Goal: Check status: Check status

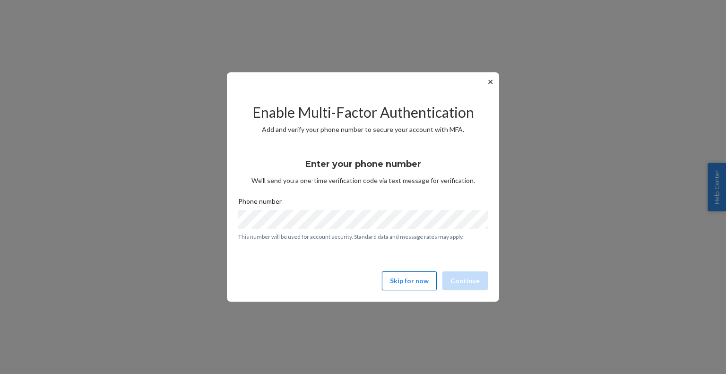
click at [408, 285] on button "Skip for now" at bounding box center [409, 280] width 55 height 19
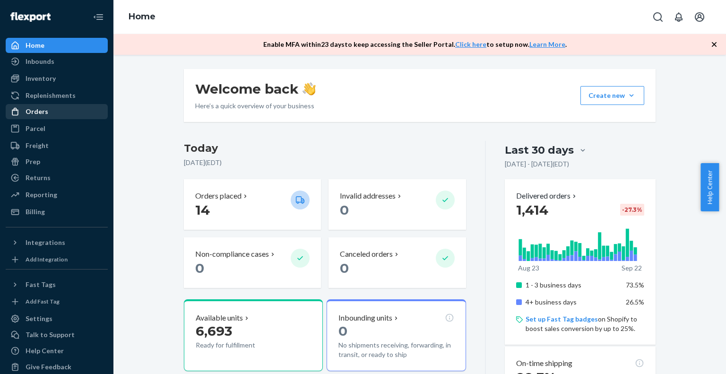
click at [38, 110] on div "Orders" at bounding box center [37, 111] width 23 height 9
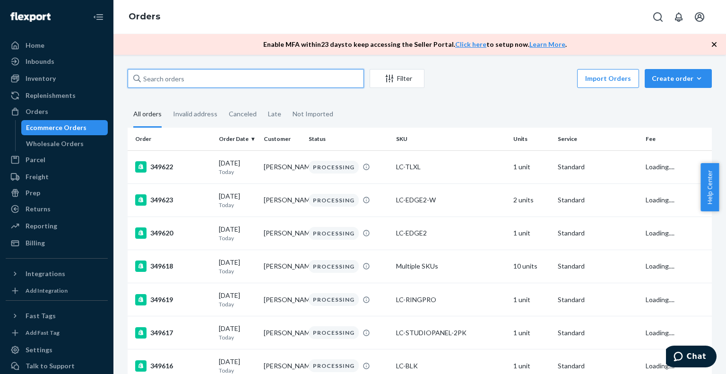
click at [287, 84] on input "text" at bounding box center [246, 78] width 236 height 19
paste input "IL22192"
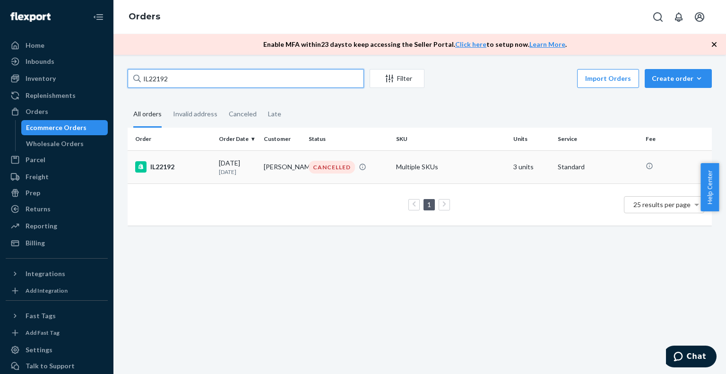
type input "IL22192"
click at [174, 170] on div "IL22192" at bounding box center [173, 166] width 76 height 11
click at [190, 79] on input "IL22192" at bounding box center [246, 78] width 236 height 19
click at [207, 77] on input "IL22192" at bounding box center [246, 78] width 236 height 19
drag, startPoint x: 198, startPoint y: 79, endPoint x: 45, endPoint y: 65, distance: 152.9
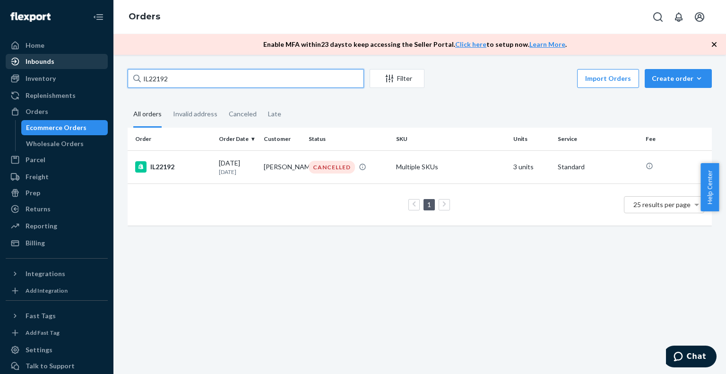
click at [45, 65] on div "Home Inbounds Shipping Plans Problems Inventory Products Replenishments Orders …" at bounding box center [363, 187] width 726 height 374
click at [231, 80] on input "IL22192" at bounding box center [246, 78] width 236 height 19
click at [212, 78] on input "IL22192" at bounding box center [246, 78] width 236 height 19
type input "IL22192-1"
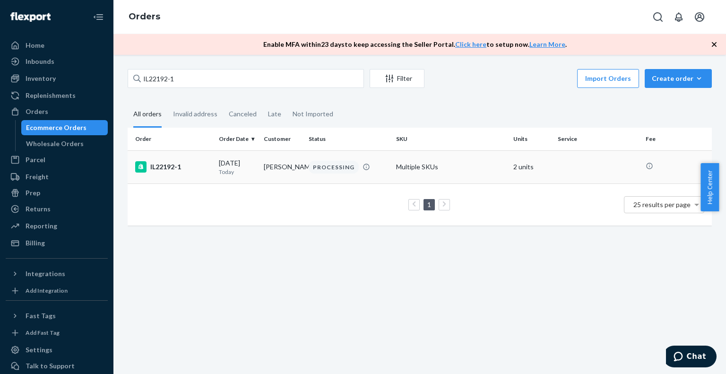
click at [167, 165] on div "IL22192-1" at bounding box center [173, 166] width 76 height 11
